Goal: Information Seeking & Learning: Learn about a topic

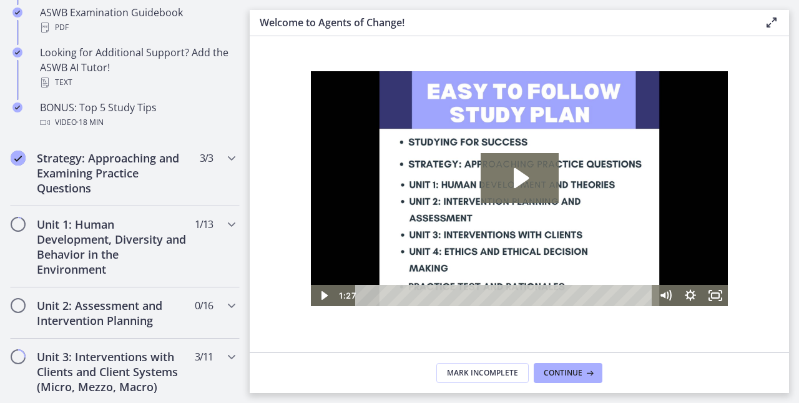
scroll to position [783, 0]
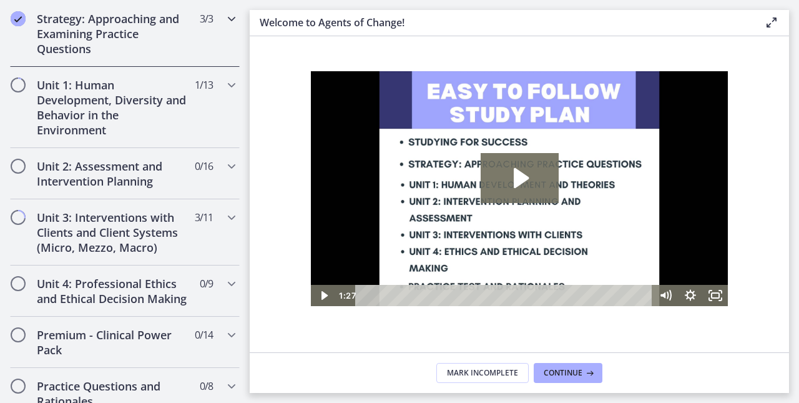
click at [99, 56] on div "Strategy: Approaching and Examining Practice Questions 3 / 3 Completed" at bounding box center [125, 34] width 230 height 66
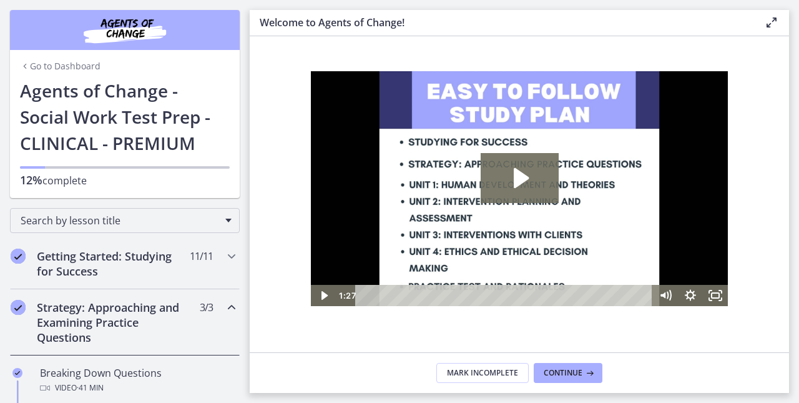
scroll to position [247, 0]
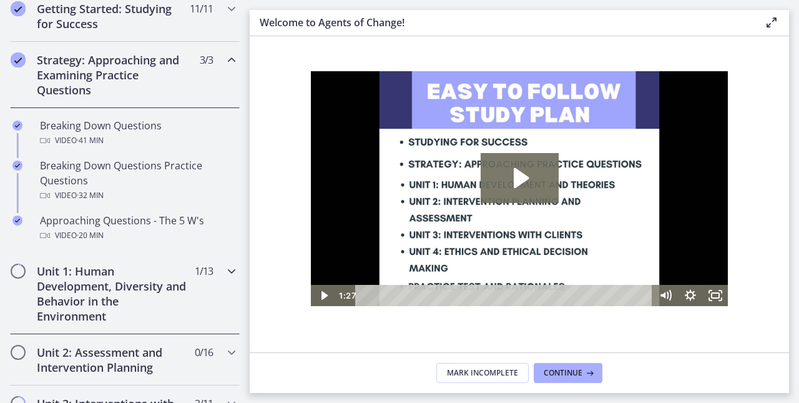
click at [125, 299] on h2 "Unit 1: Human Development, Diversity and Behavior in the Environment" at bounding box center [113, 294] width 152 height 60
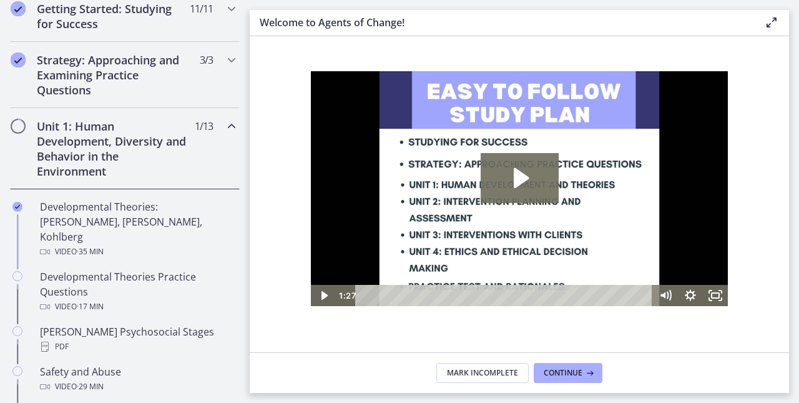
click at [26, 122] on div "Unit 1: Human Development, Diversity and Behavior in the Environment 1 / 13 Com…" at bounding box center [125, 148] width 230 height 81
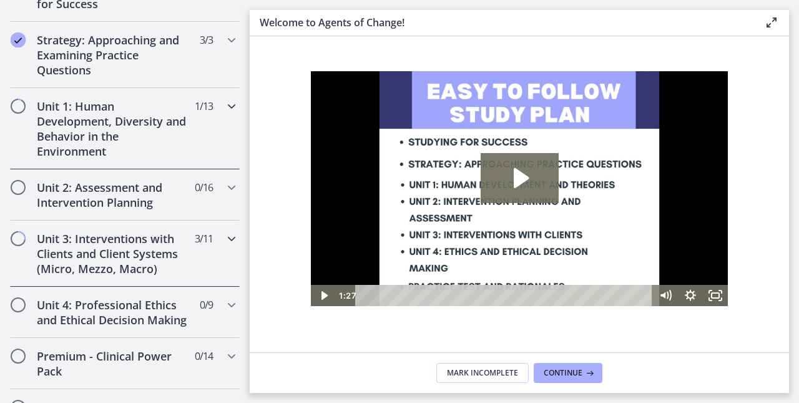
scroll to position [270, 0]
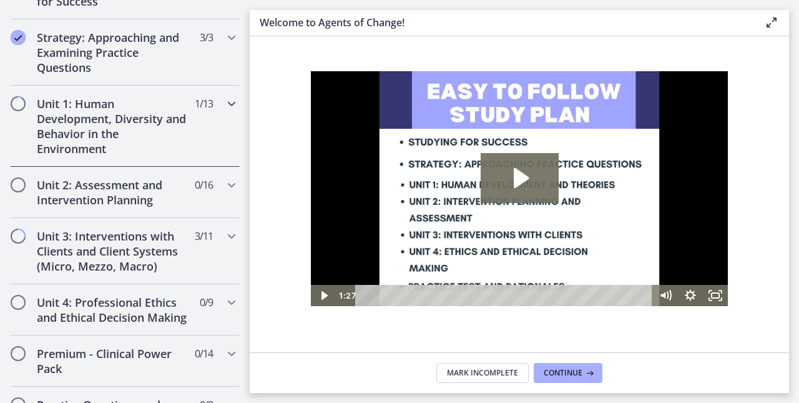
click at [64, 121] on h2 "Unit 1: Human Development, Diversity and Behavior in the Environment" at bounding box center [113, 126] width 152 height 60
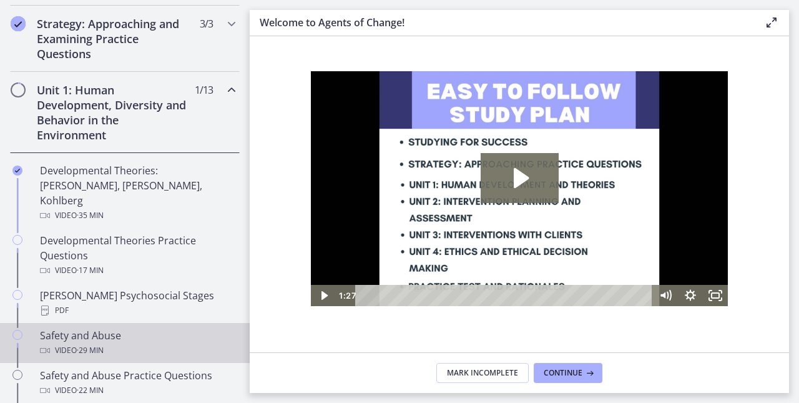
scroll to position [299, 0]
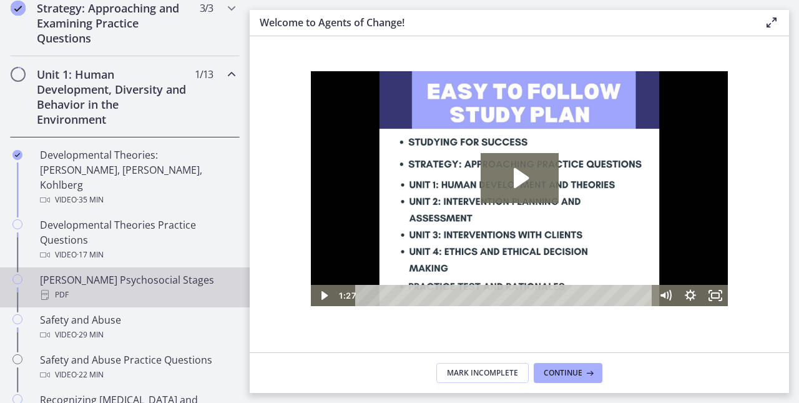
click at [128, 272] on div "[PERSON_NAME] Psychosocial Stages PDF" at bounding box center [137, 287] width 195 height 30
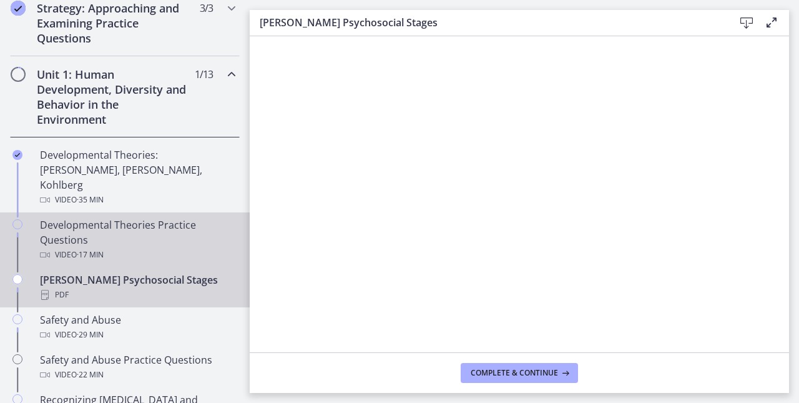
click at [79, 247] on span "· 17 min" at bounding box center [90, 254] width 27 height 15
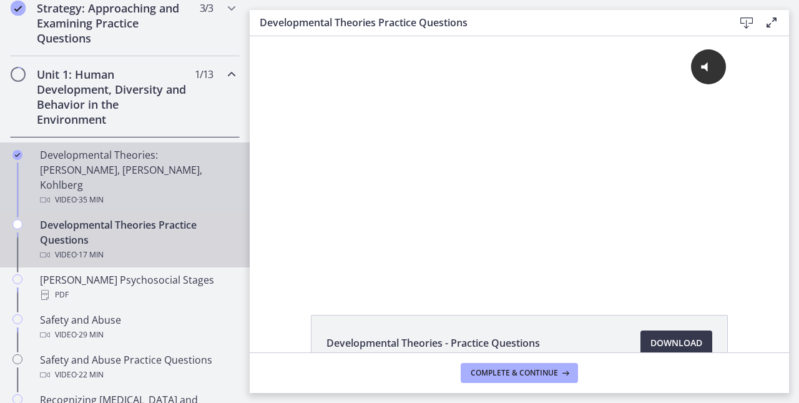
click at [86, 192] on span "· 35 min" at bounding box center [90, 199] width 27 height 15
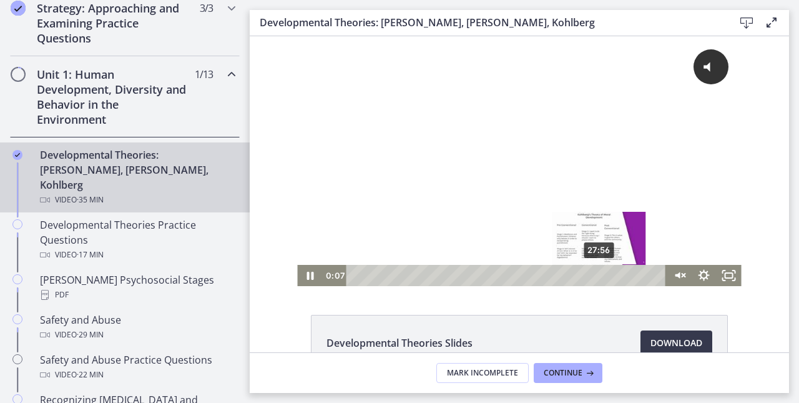
click at [593, 274] on div "27:56" at bounding box center [507, 275] width 305 height 21
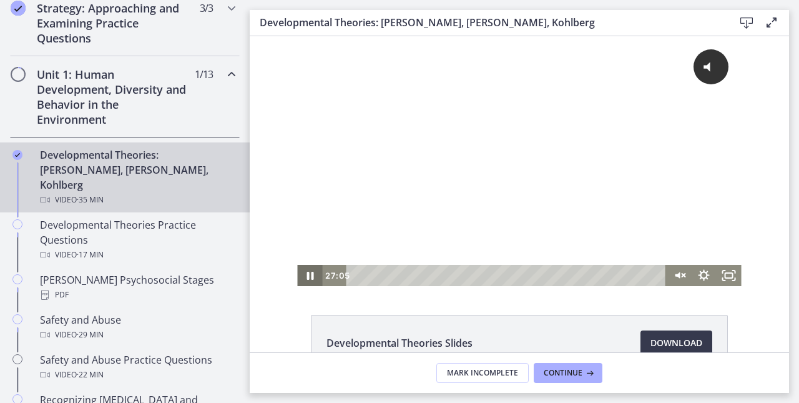
click at [314, 279] on icon "Pause" at bounding box center [310, 276] width 7 height 8
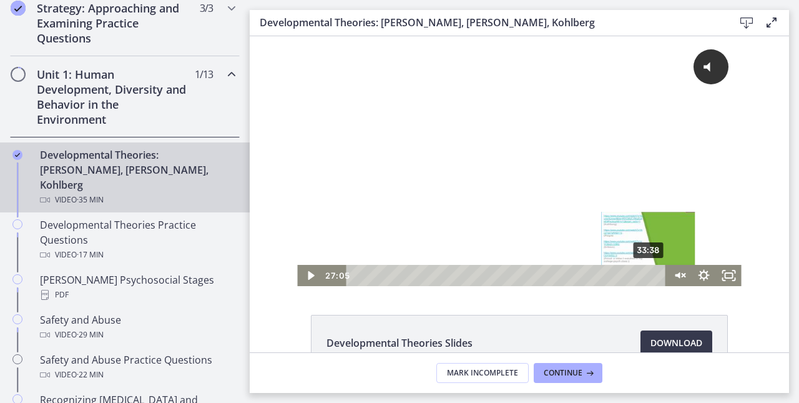
click at [650, 277] on div "33:38" at bounding box center [507, 275] width 305 height 21
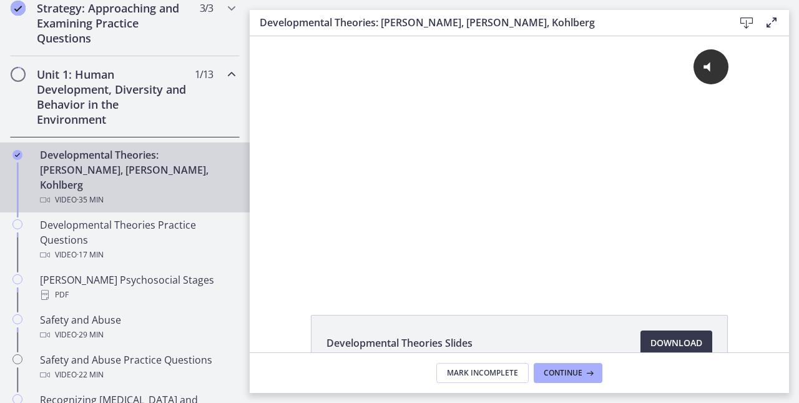
click at [22, 78] on span "Chapters" at bounding box center [18, 74] width 12 height 12
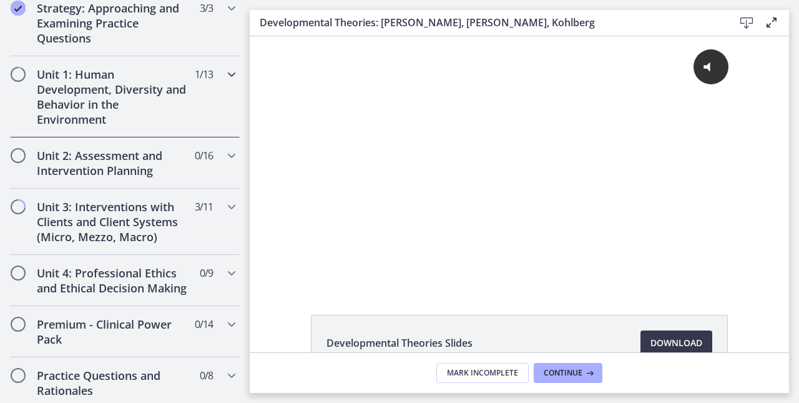
click at [22, 78] on span "Chapters" at bounding box center [18, 74] width 12 height 12
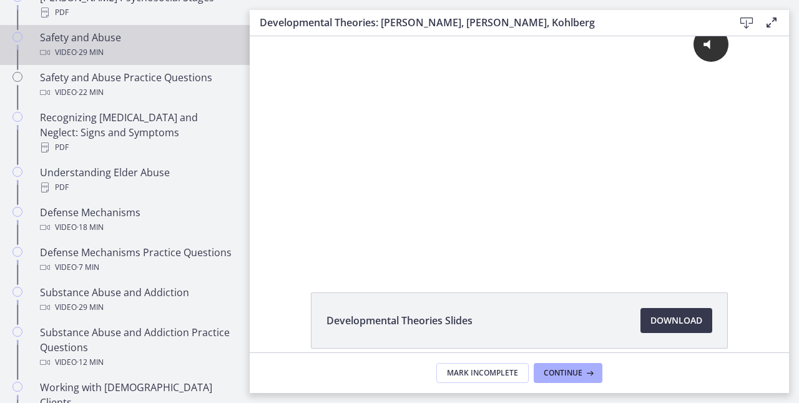
scroll to position [79, 0]
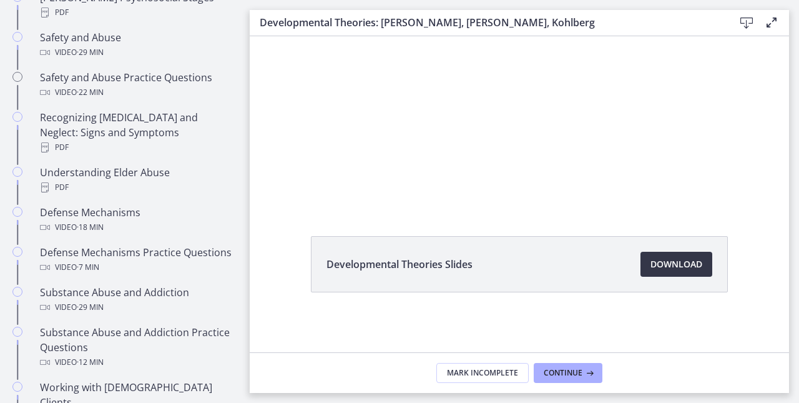
click at [694, 258] on span "Download Opens in a new window" at bounding box center [677, 264] width 52 height 15
